Goal: Transaction & Acquisition: Purchase product/service

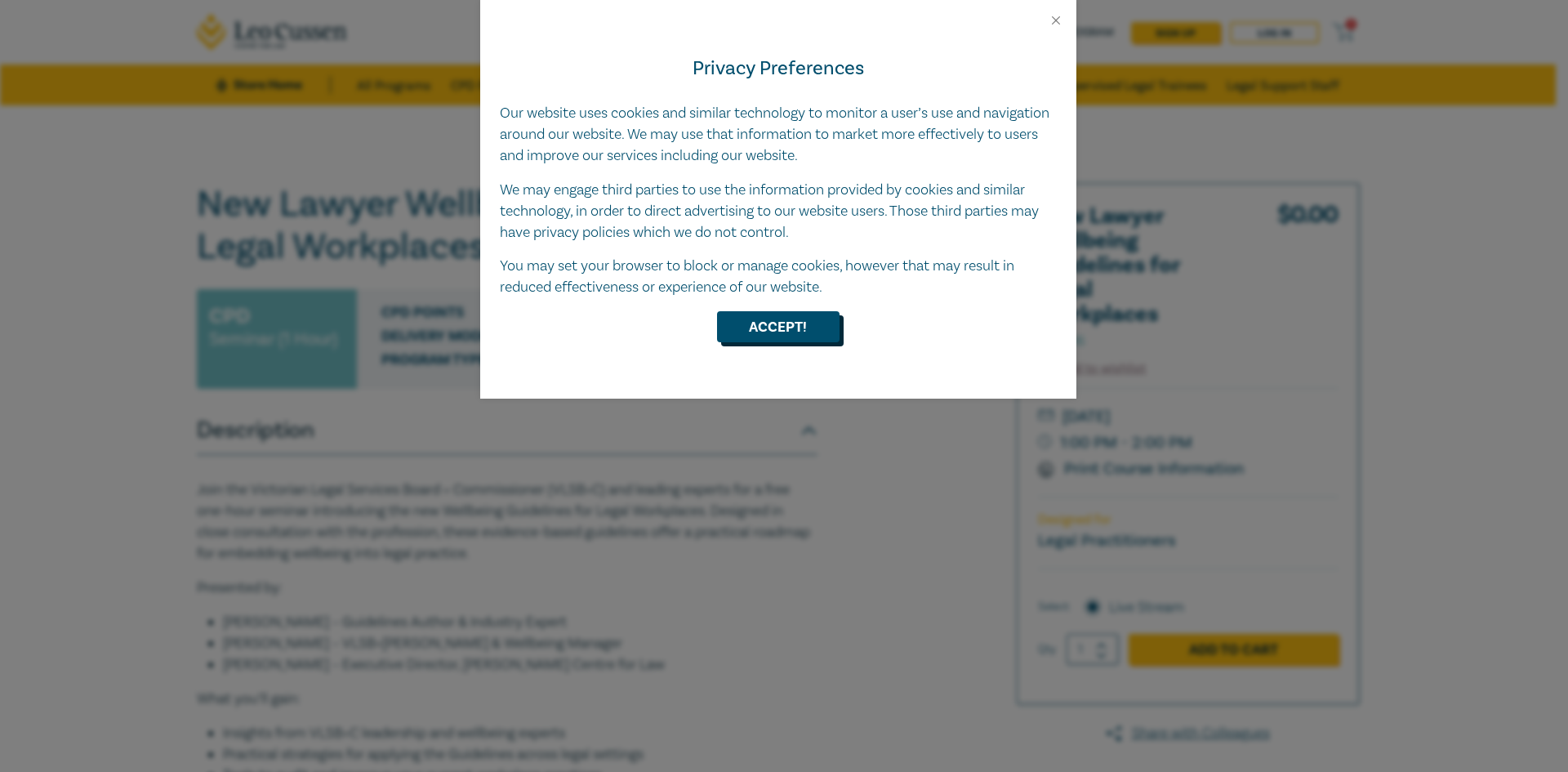
click at [774, 319] on button "Accept!" at bounding box center [778, 327] width 123 height 31
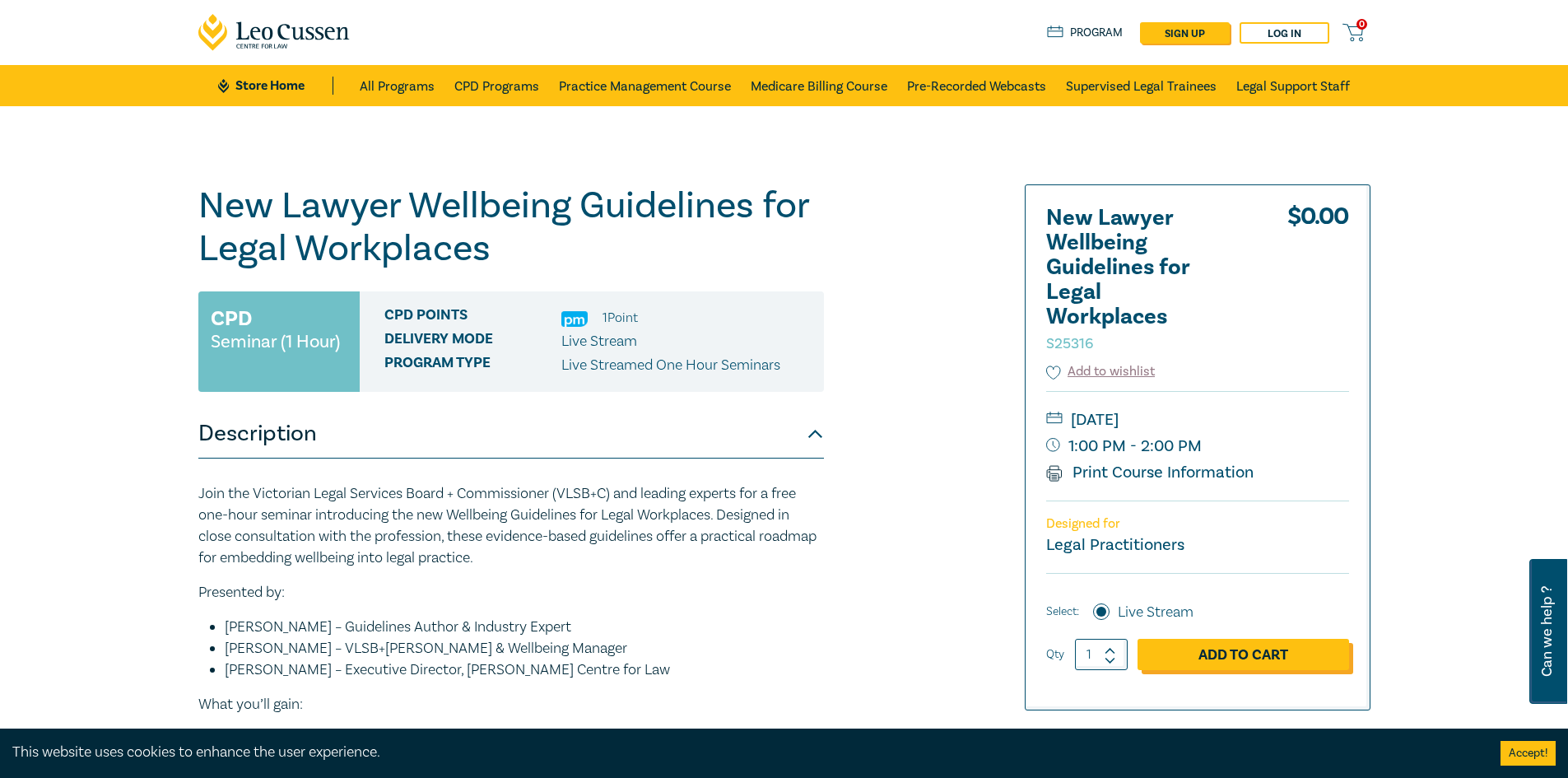
click at [1236, 653] on link "Add to Cart" at bounding box center [1243, 654] width 211 height 32
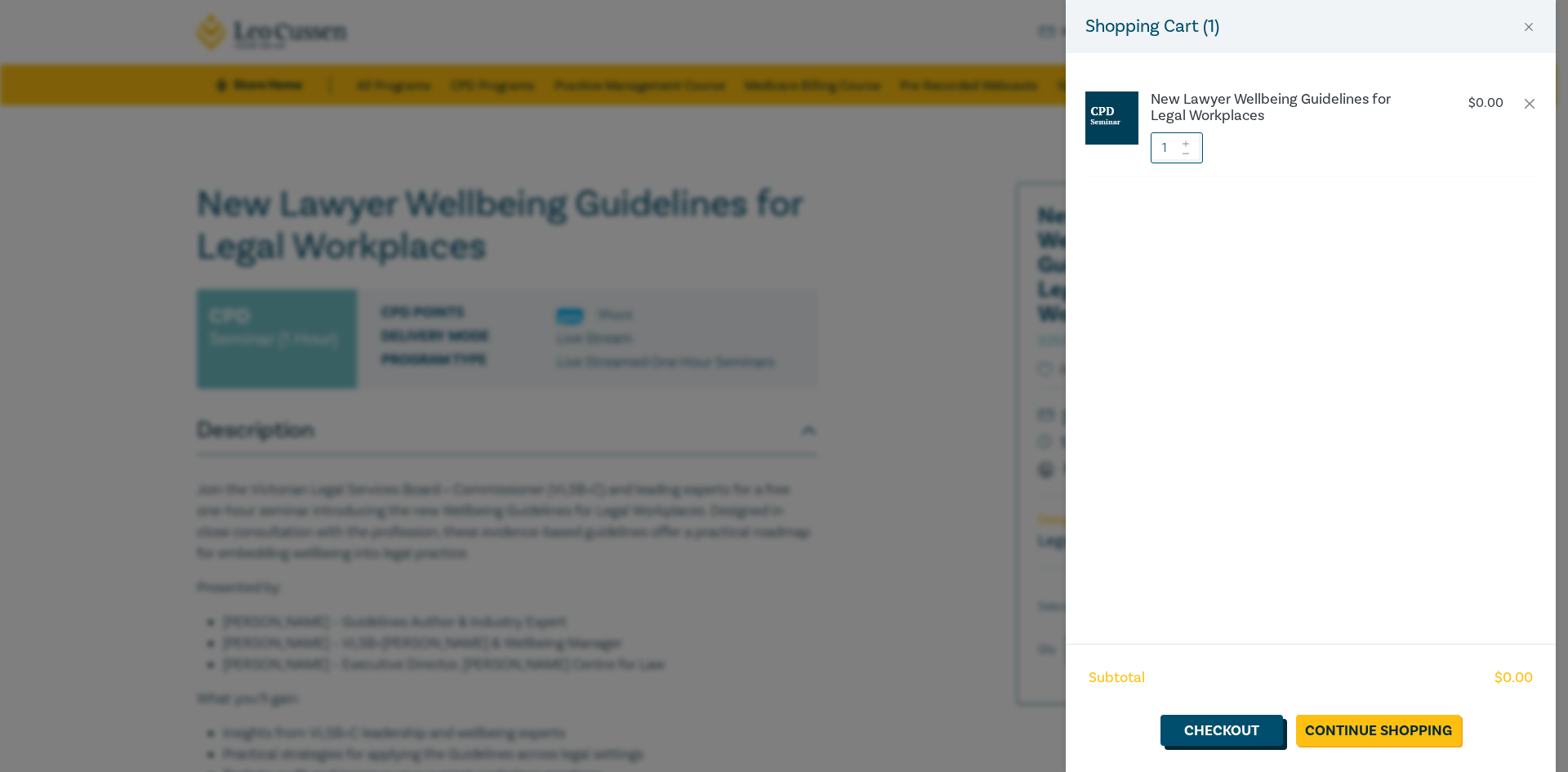
click at [1232, 730] on link "Checkout" at bounding box center [1221, 730] width 123 height 31
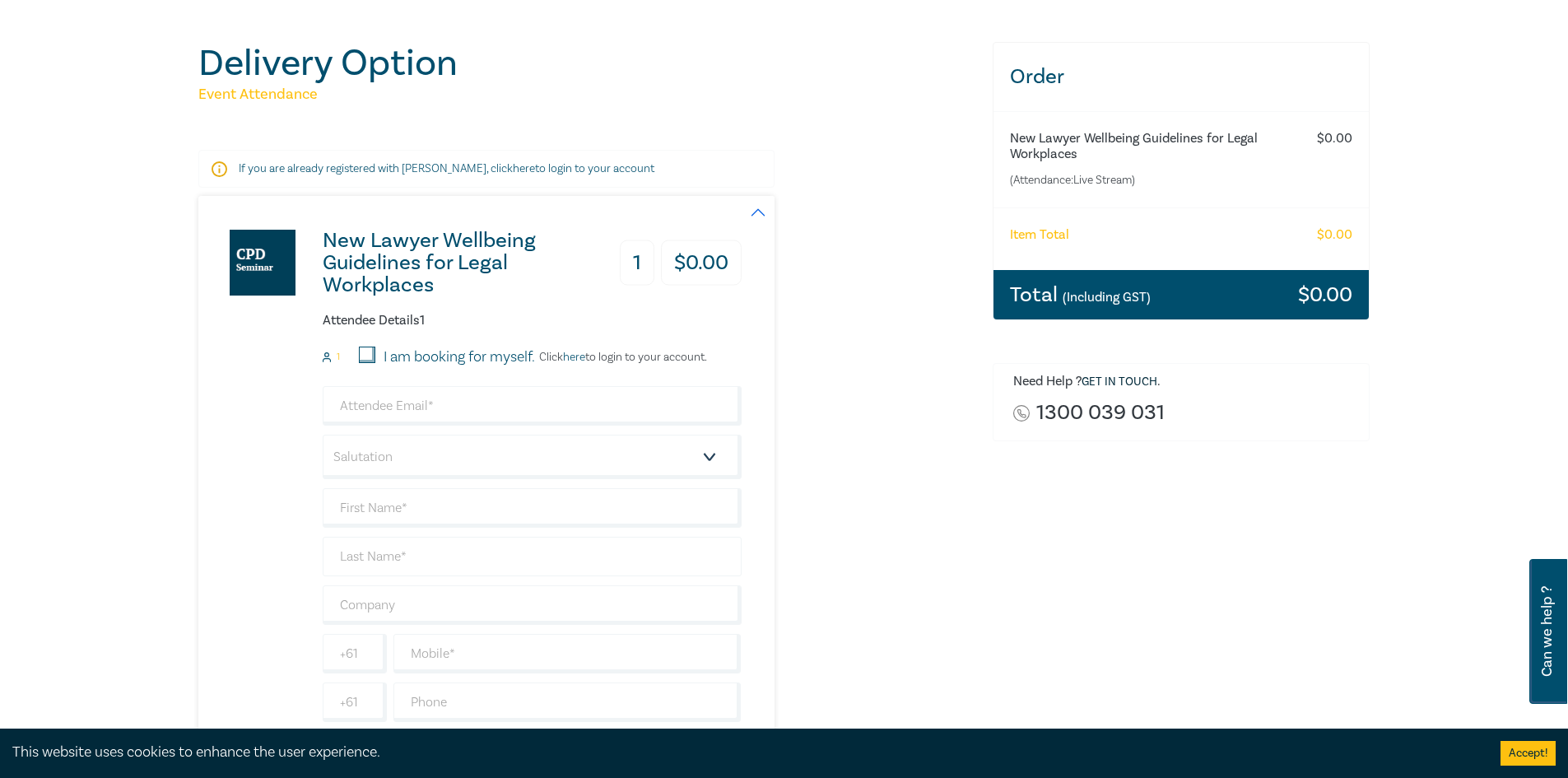
scroll to position [164, 0]
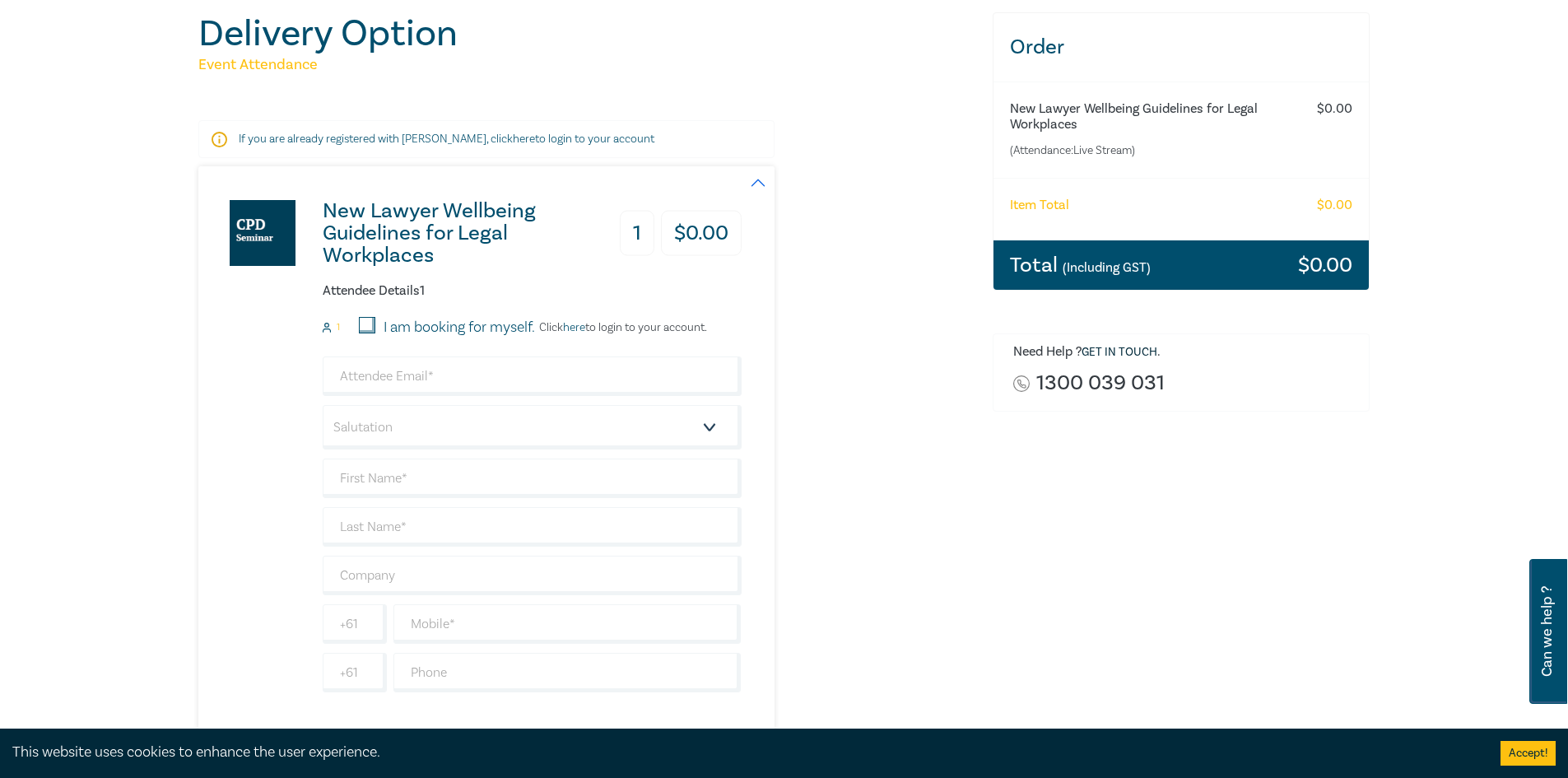
click at [366, 326] on input "I am booking for myself." at bounding box center [367, 325] width 16 height 16
checkbox input "true"
click at [424, 380] on input "email" at bounding box center [532, 376] width 419 height 39
type input "[PERSON_NAME][EMAIL_ADDRESS][DOMAIN_NAME]"
click at [712, 429] on select "Salutation Mr. Mrs. Ms. Miss Dr. Prof. Other" at bounding box center [532, 427] width 419 height 44
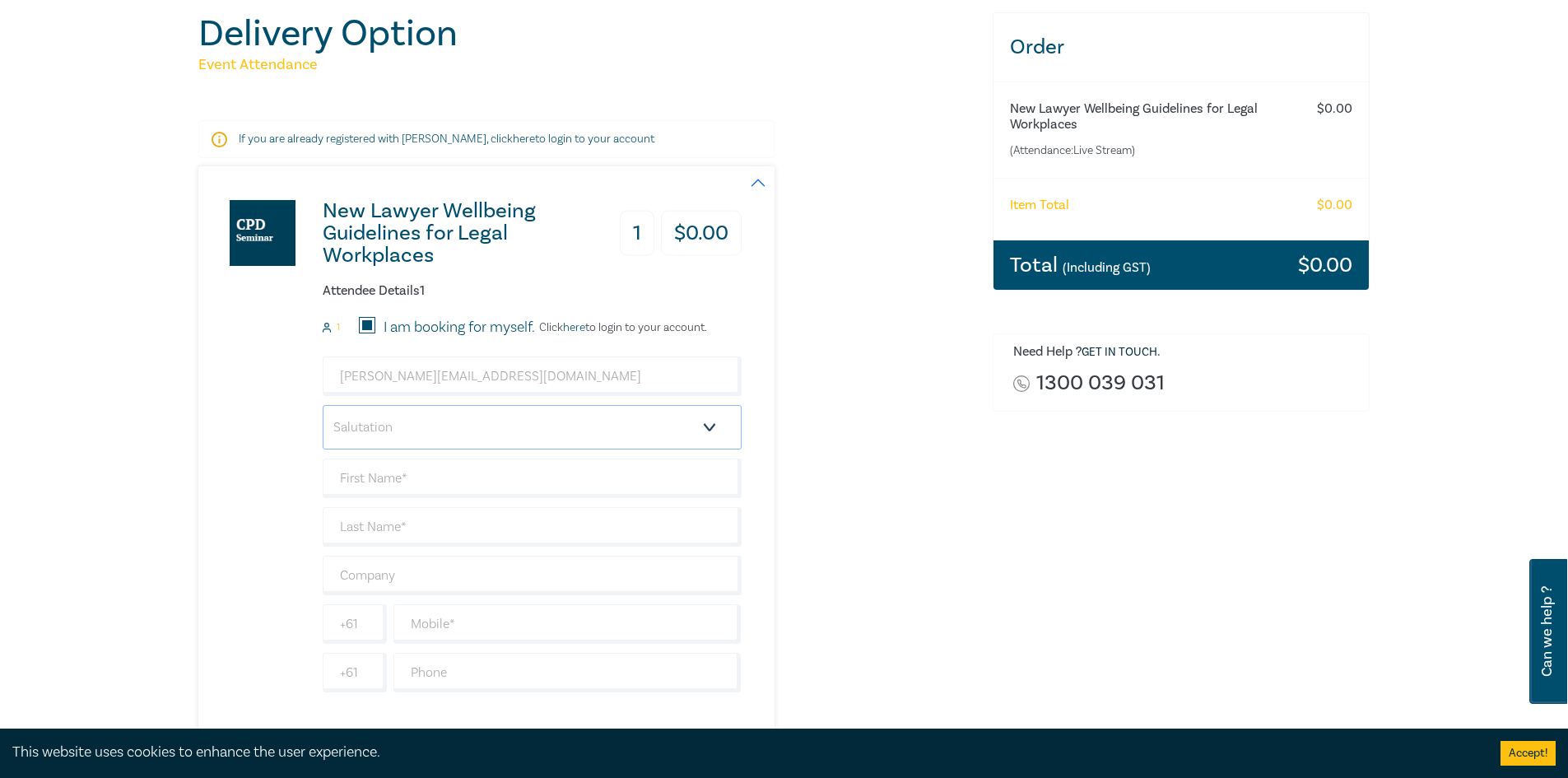
select select "Mr."
click at [323, 405] on select "Salutation Mr. Mrs. Ms. Miss Dr. Prof. Other" at bounding box center [532, 427] width 419 height 44
click at [365, 470] on input "text" at bounding box center [532, 477] width 419 height 39
type input "[PERSON_NAME]"
click at [364, 533] on input "text" at bounding box center [532, 526] width 419 height 39
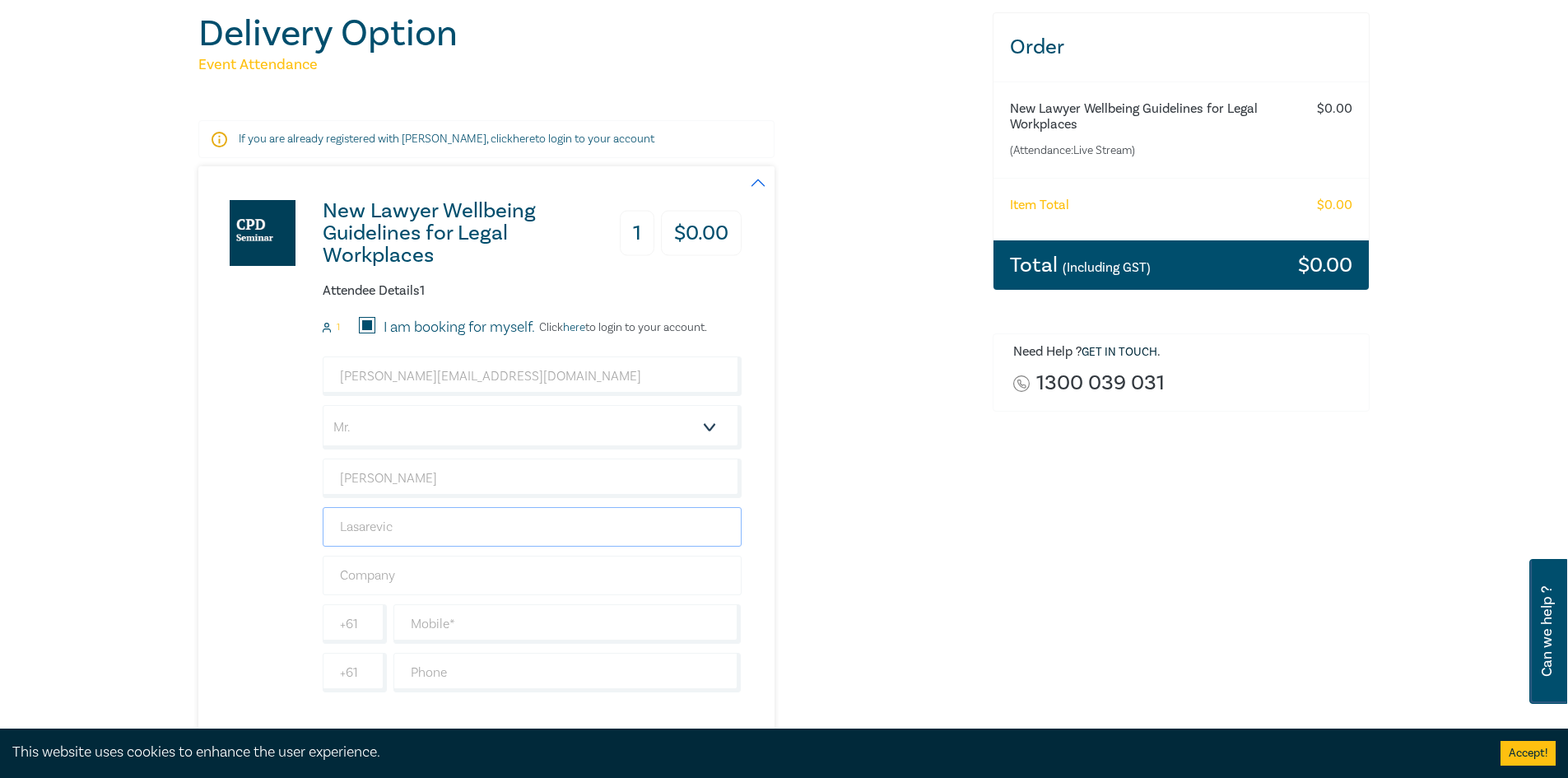
type input "Lasarevic"
click at [371, 571] on input "text" at bounding box center [532, 575] width 419 height 39
type input "B"
type input "C"
type input "Vitalmatters Pty Ltd"
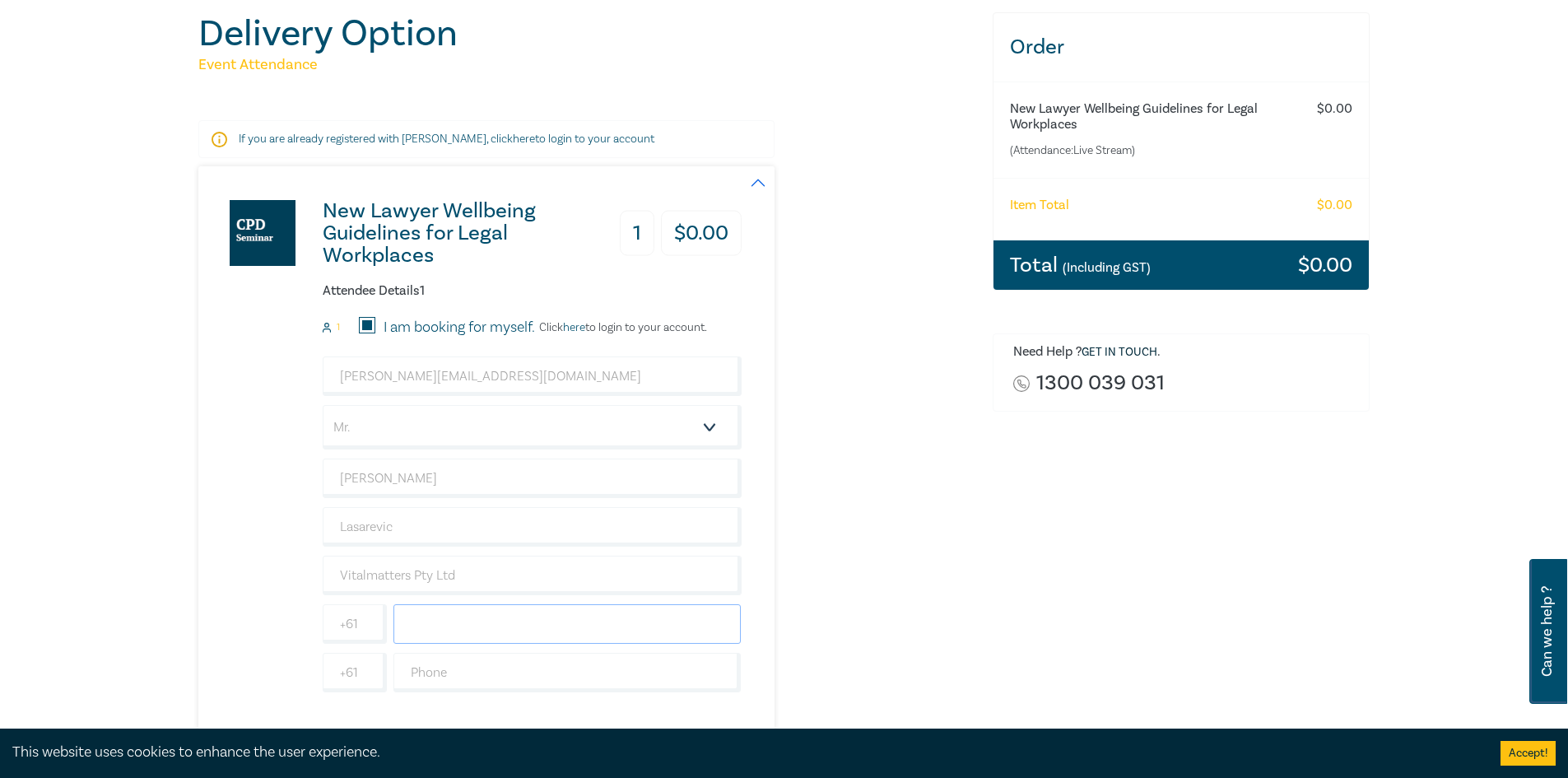
click at [510, 611] on input "text" at bounding box center [567, 623] width 349 height 39
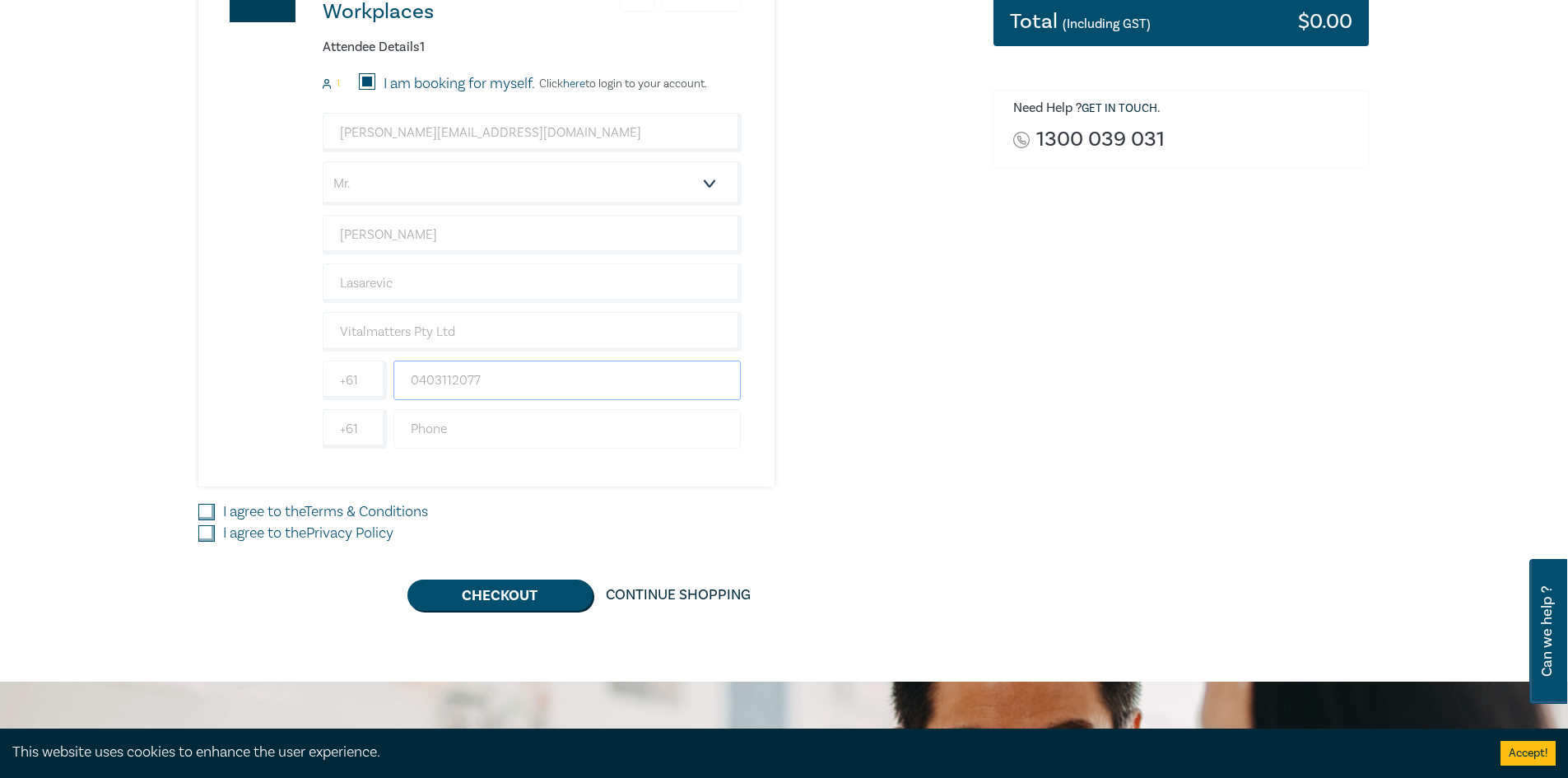
scroll to position [412, 0]
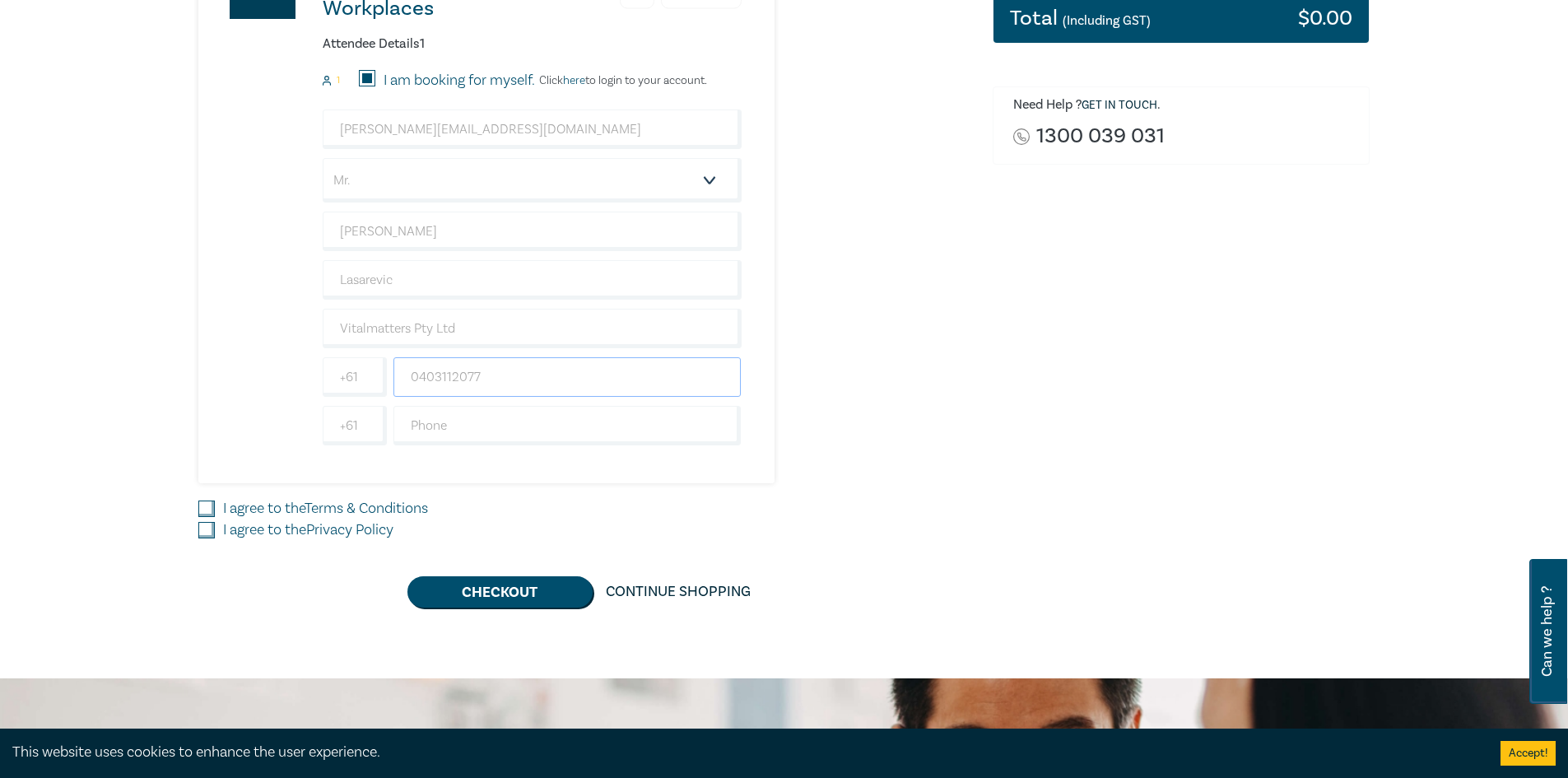
type input "0403112077"
click at [204, 507] on input "I agree to the Terms & Conditions" at bounding box center [206, 508] width 16 height 16
checkbox input "true"
click at [204, 525] on input "I agree to the Privacy Policy" at bounding box center [206, 529] width 16 height 16
checkbox input "true"
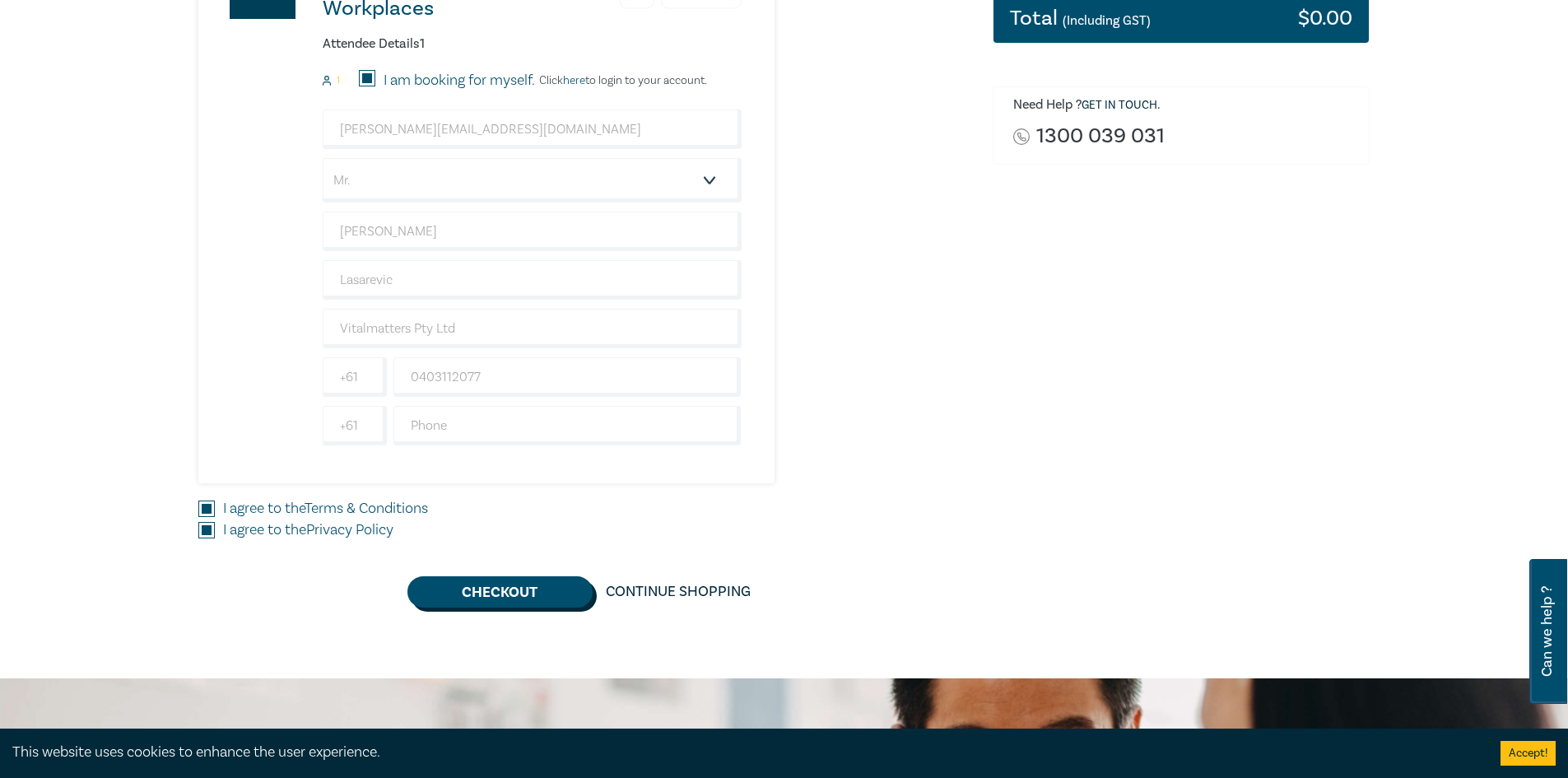
click at [492, 591] on button "Checkout" at bounding box center [499, 592] width 185 height 32
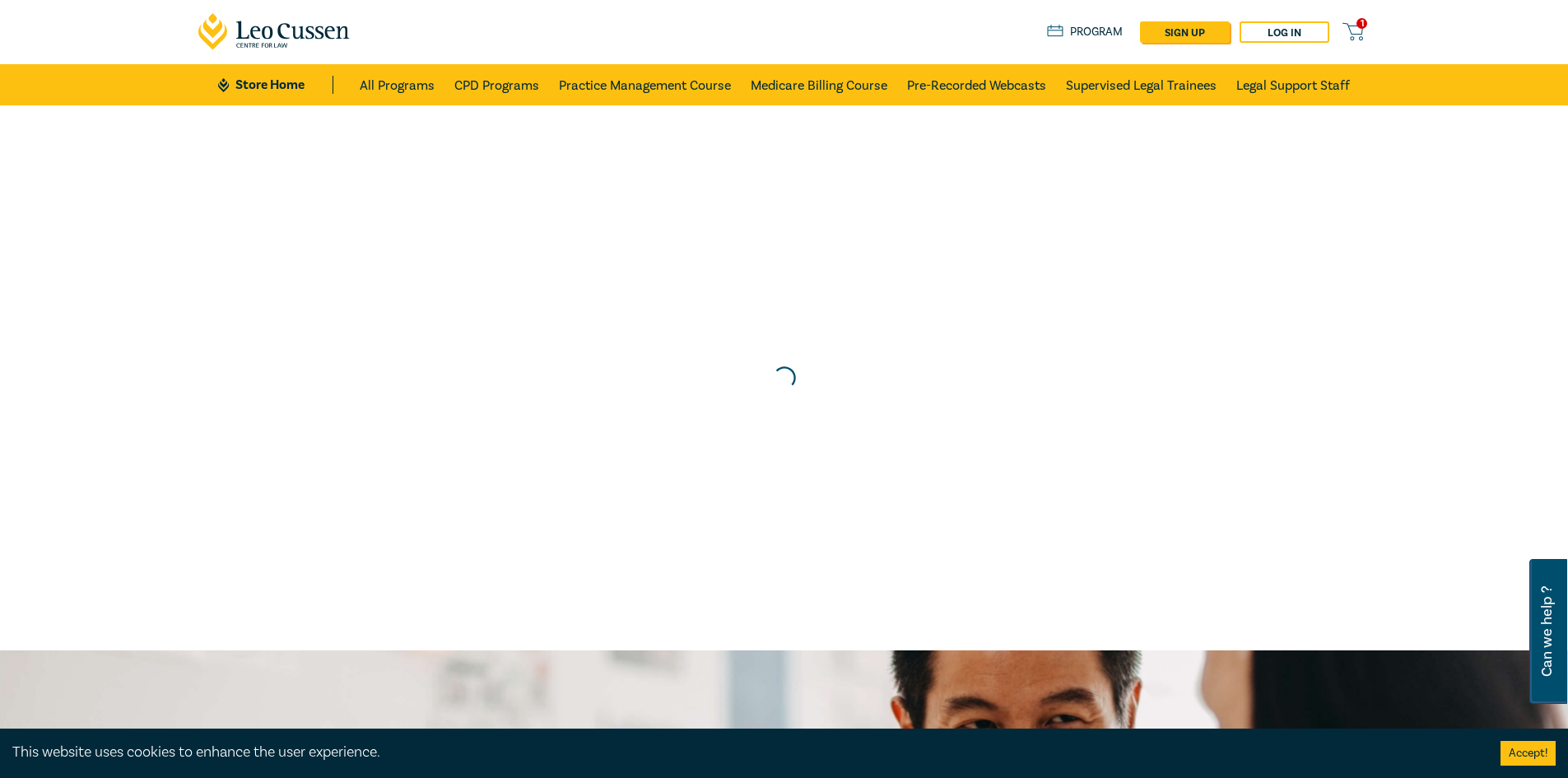
scroll to position [0, 0]
